Goal: Information Seeking & Learning: Learn about a topic

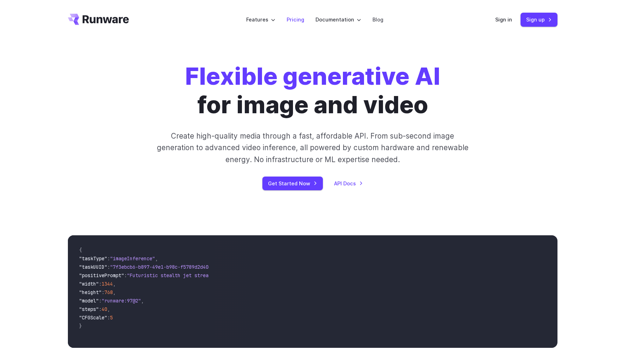
click at [290, 21] on link "Pricing" at bounding box center [296, 19] width 18 height 8
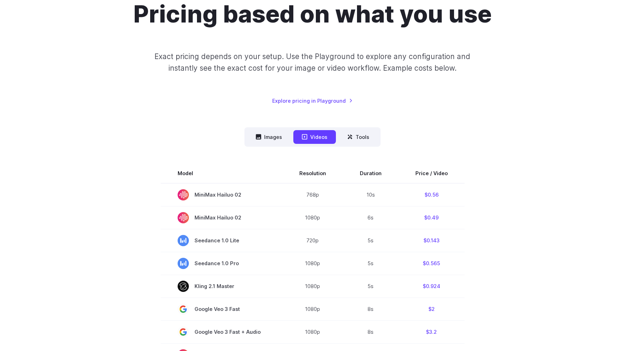
scroll to position [74, 0]
click at [277, 138] on button "Images" at bounding box center [268, 137] width 43 height 14
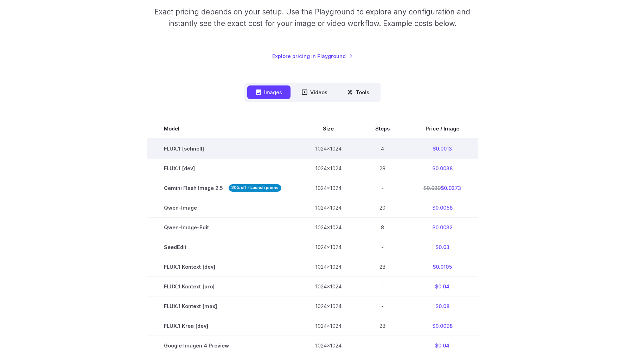
scroll to position [120, 0]
